Goal: Obtain resource: Obtain resource

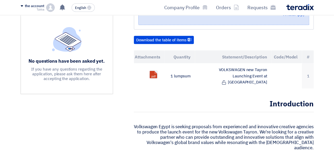
scroll to position [136, 0]
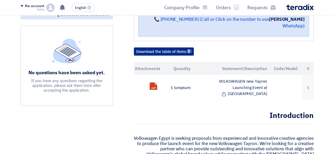
click at [193, 47] on button "Download the table of items" at bounding box center [164, 51] width 60 height 8
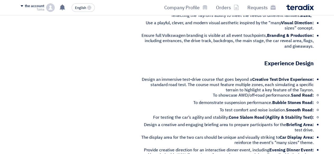
scroll to position [456, 0]
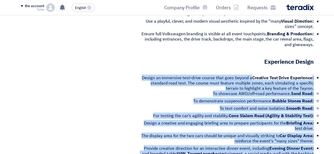
drag, startPoint x: 312, startPoint y: 50, endPoint x: 311, endPoint y: 145, distance: 94.7
click at [311, 145] on div "Introduction Volkswagen Egypt is seeking proposals from experienced and innovat…" at bounding box center [224, 127] width 180 height 673
click at [272, 145] on font "Provide creative direction for an interactive dinner event, including entertain…" at bounding box center [229, 151] width 170 height 12
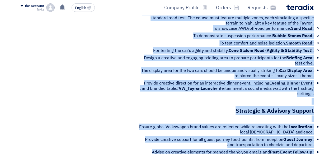
scroll to position [529, 0]
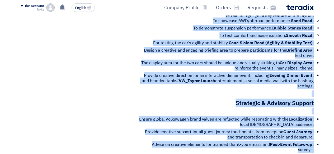
drag, startPoint x: 142, startPoint y: 48, endPoint x: 227, endPoint y: 60, distance: 85.3
click at [227, 60] on ul "Creative Test Drive Experience: Design an immersive test-drive course that goes…" at bounding box center [224, 45] width 180 height 87
click at [212, 73] on li "Evening Dinner Event: Provide creative direction for an interactive dinner even…" at bounding box center [225, 81] width 175 height 16
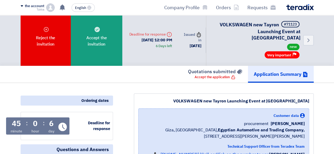
scroll to position [0, 0]
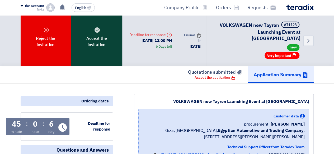
click at [99, 39] on font "Accept the invitation" at bounding box center [96, 41] width 21 height 13
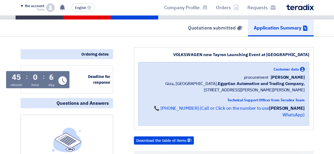
scroll to position [59, 0]
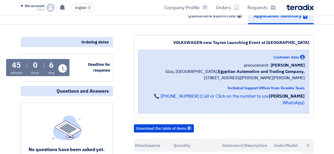
click at [301, 97] on font "[PERSON_NAME]" at bounding box center [287, 96] width 36 height 7
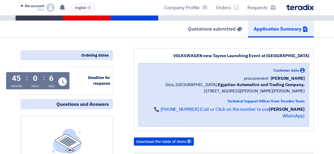
scroll to position [0, 0]
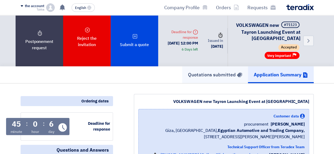
click at [218, 83] on link "Quotations submitted" at bounding box center [215, 74] width 66 height 17
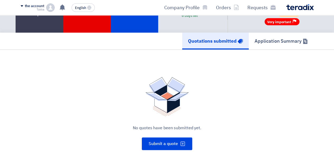
scroll to position [35, 0]
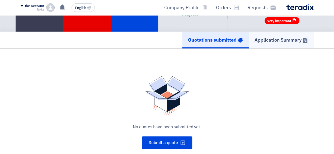
click at [273, 40] on font "Application Summary" at bounding box center [277, 39] width 47 height 7
